Goal: Information Seeking & Learning: Understand process/instructions

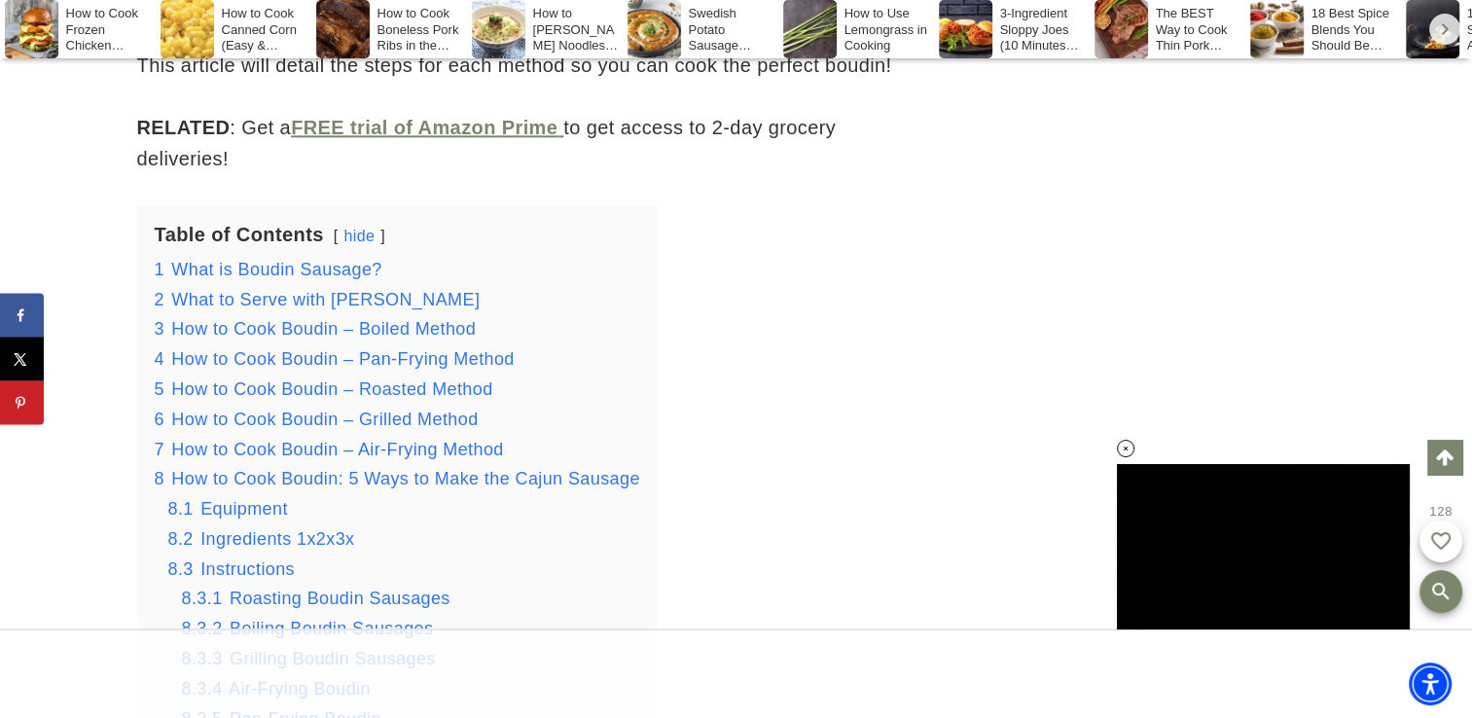
scroll to position [2357, 0]
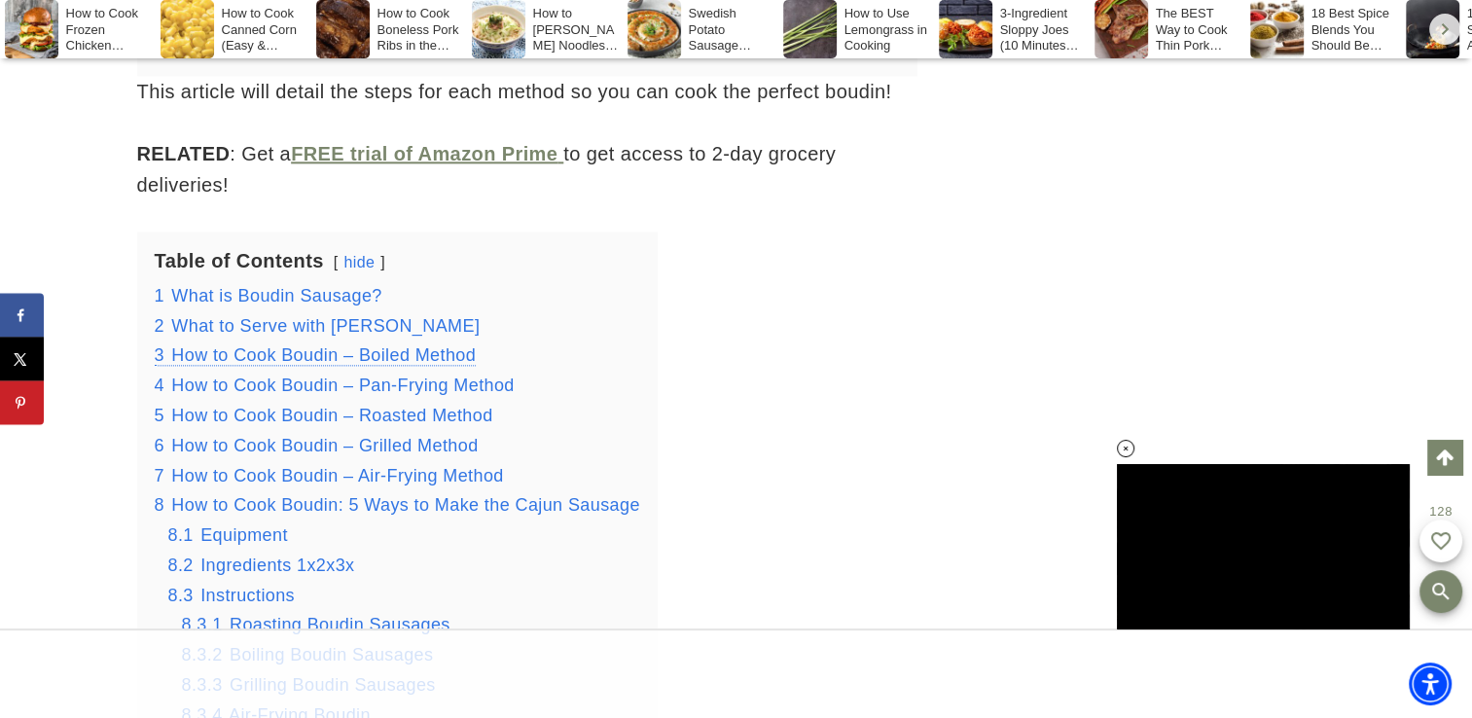
click at [444, 358] on span "How to Cook Boudin – Boiled Method" at bounding box center [323, 354] width 305 height 19
